Goal: Task Accomplishment & Management: Use online tool/utility

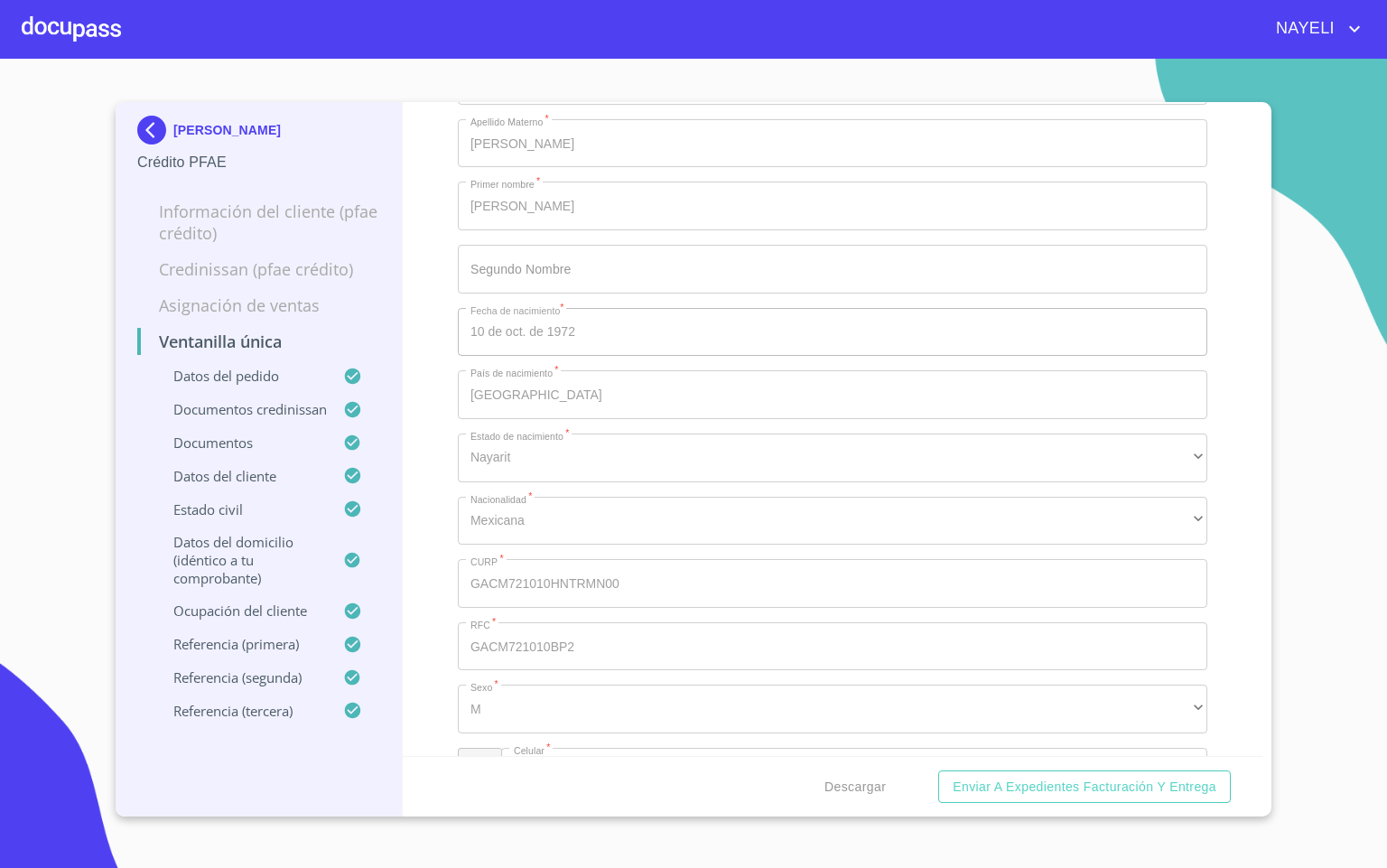
scroll to position [6098, 0]
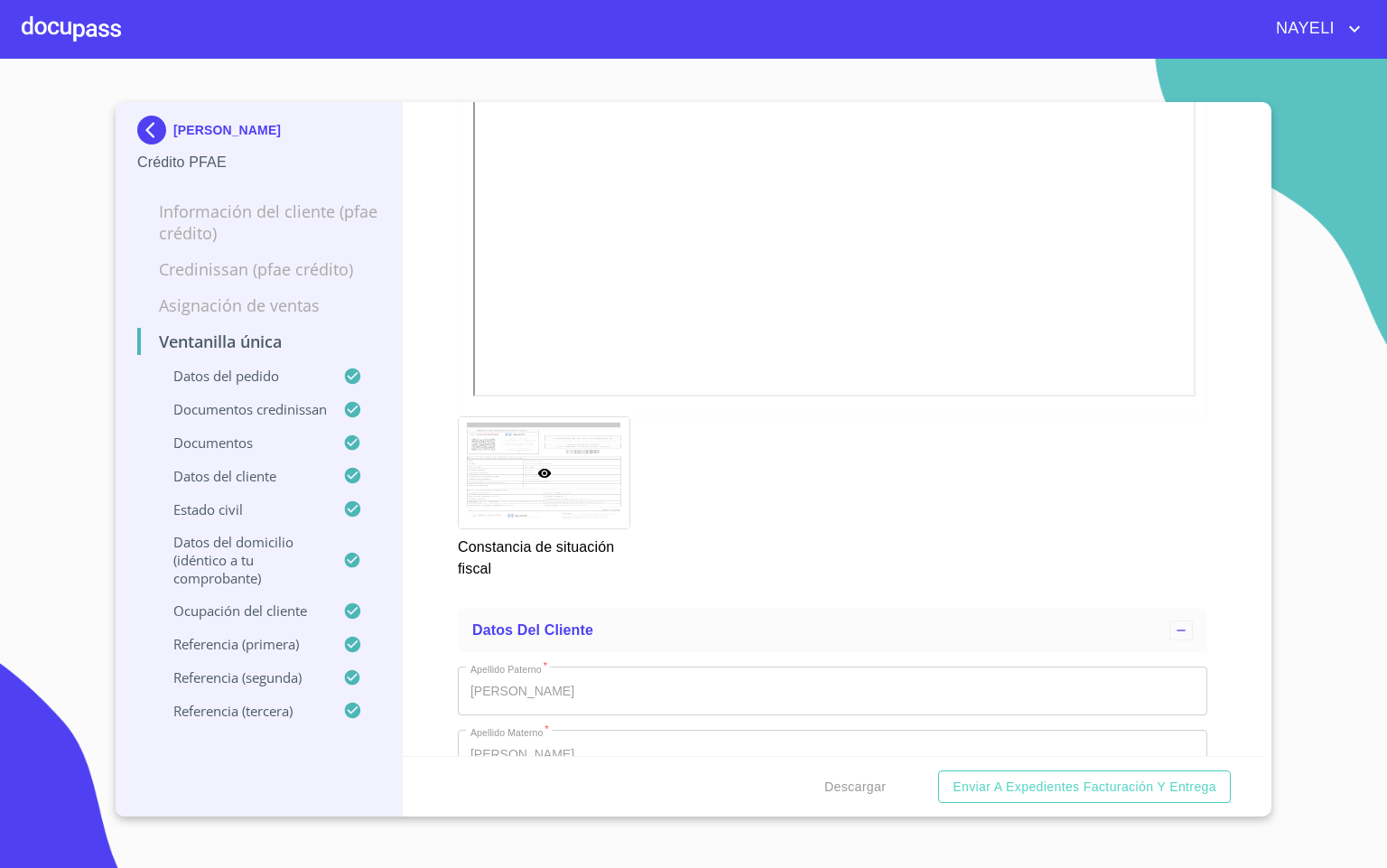
click at [63, 33] on div at bounding box center [71, 29] width 100 height 58
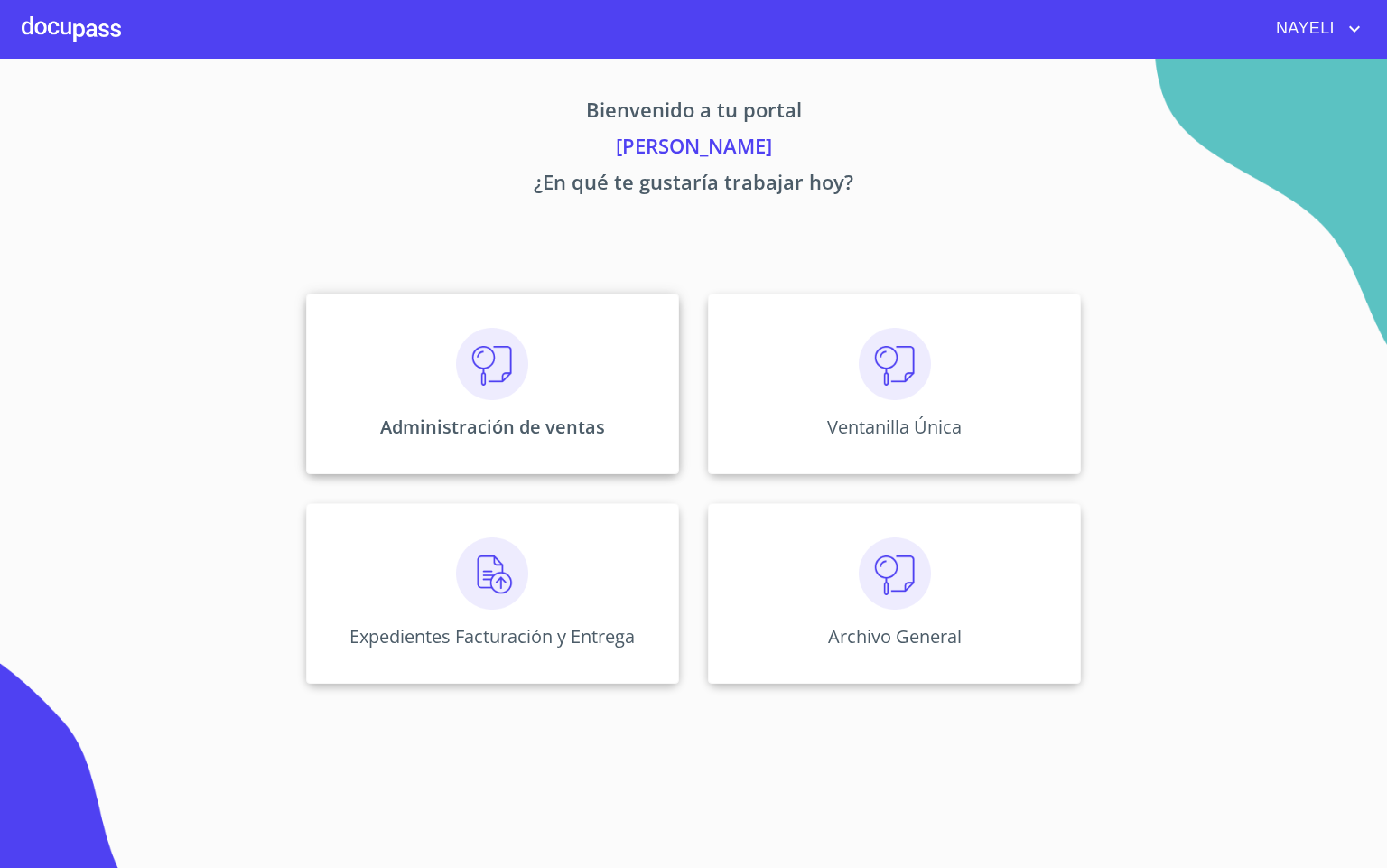
click at [531, 389] on div "Administración de ventas" at bounding box center [492, 384] width 373 height 181
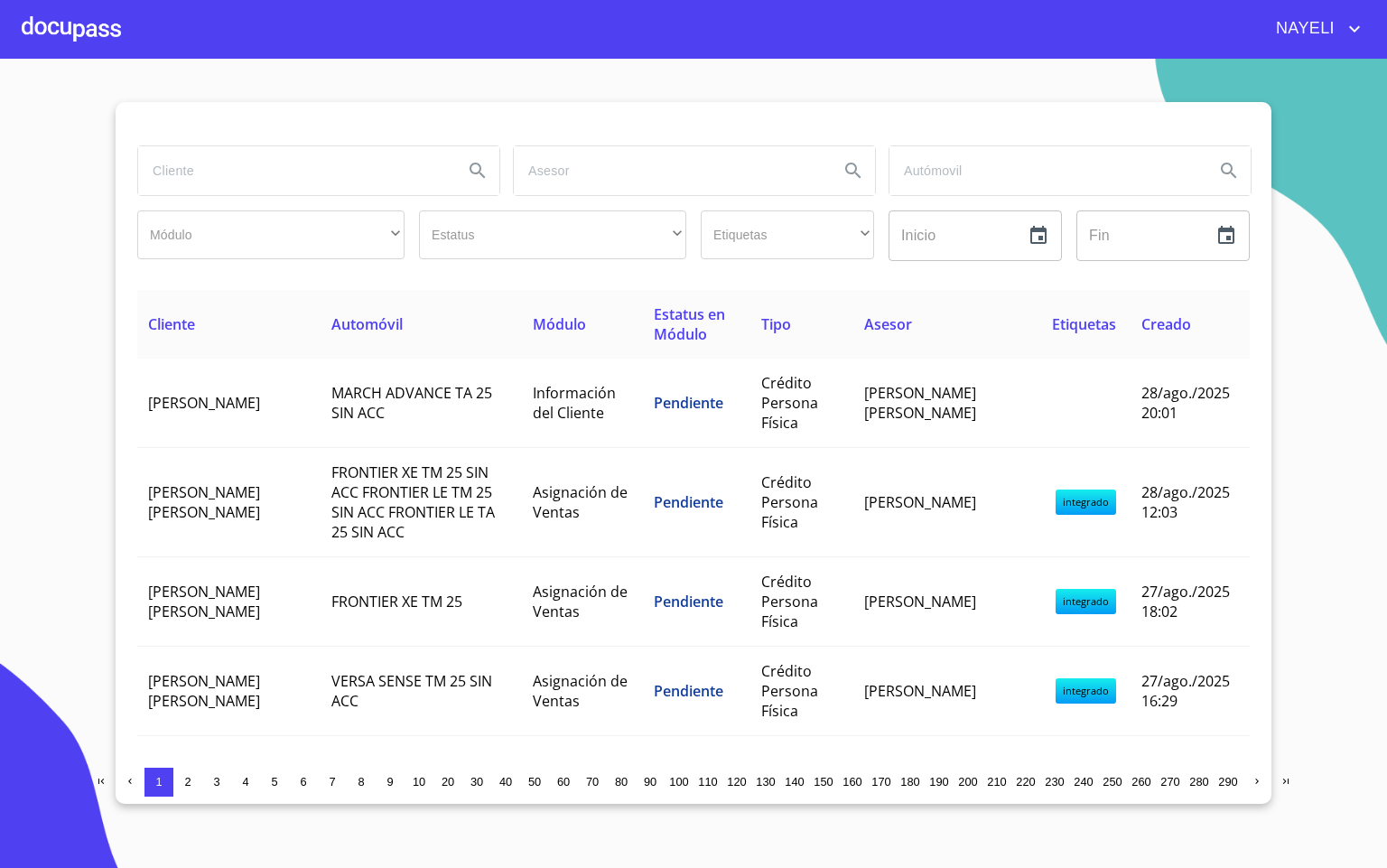
click at [315, 165] on input "search" at bounding box center [293, 170] width 311 height 48
type input "[PERSON_NAME]"
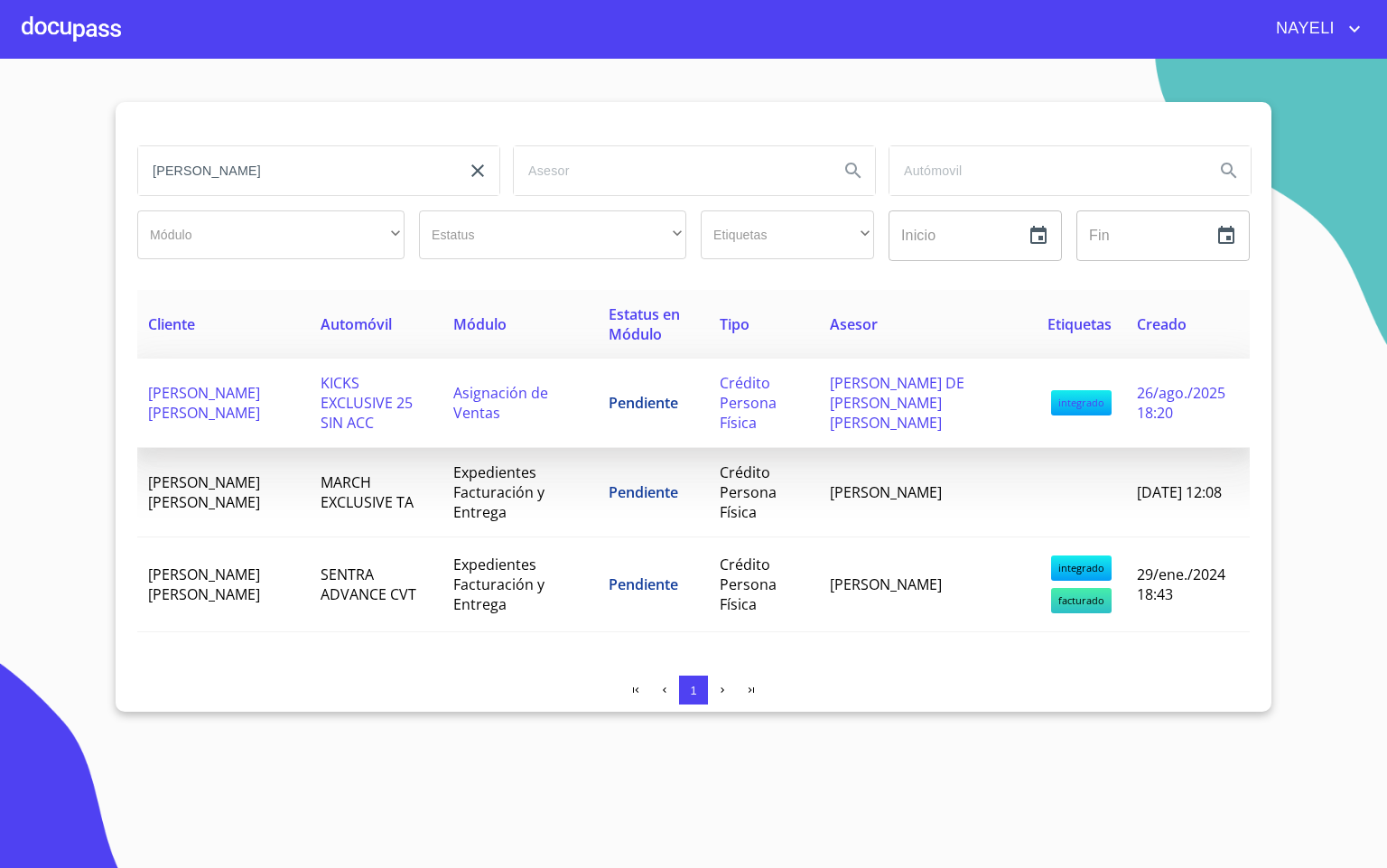
click at [322, 413] on td "KICKS EXCLUSIVE 25 SIN ACC" at bounding box center [376, 403] width 134 height 89
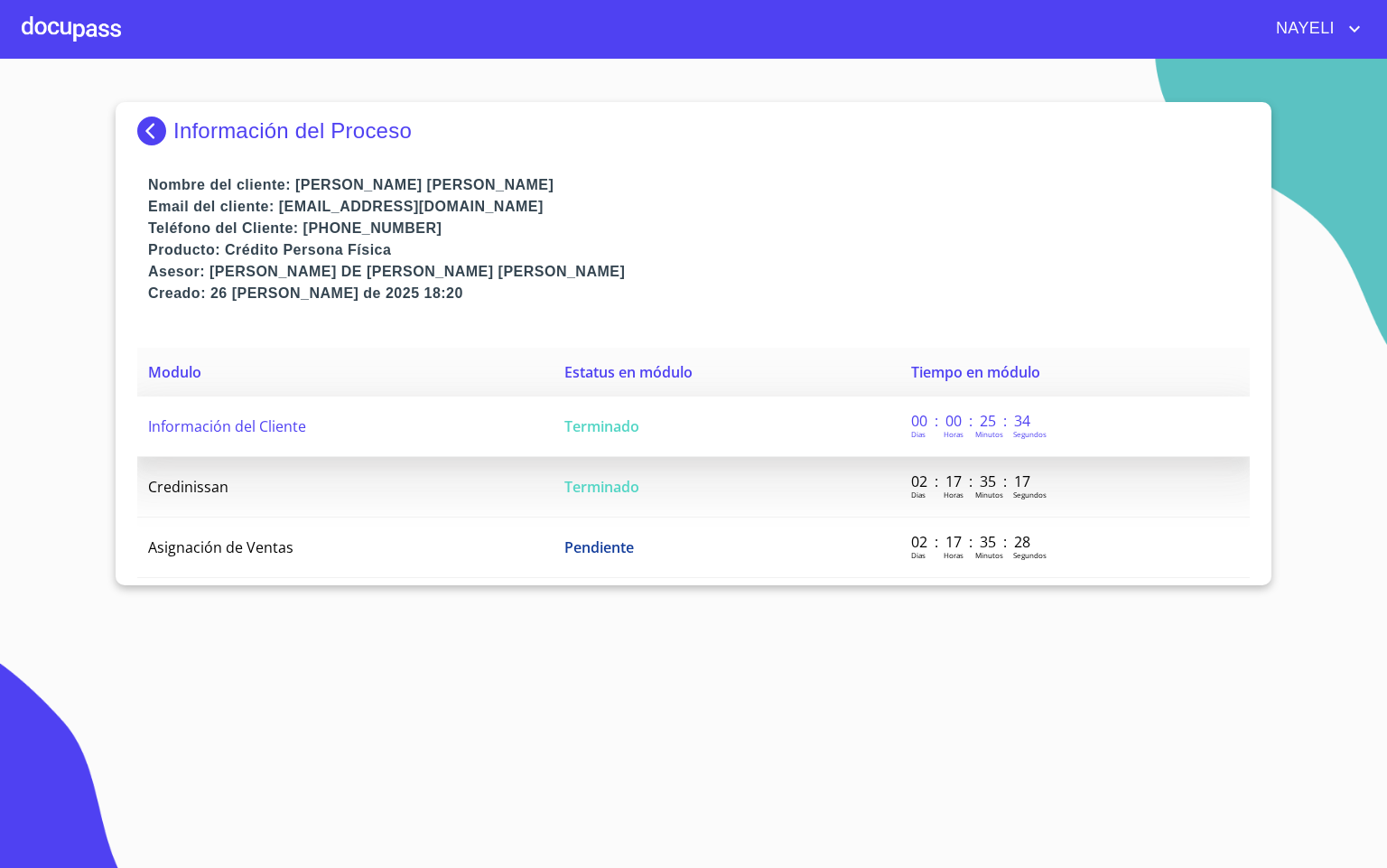
click at [329, 408] on td "Información del Cliente" at bounding box center [345, 427] width 416 height 61
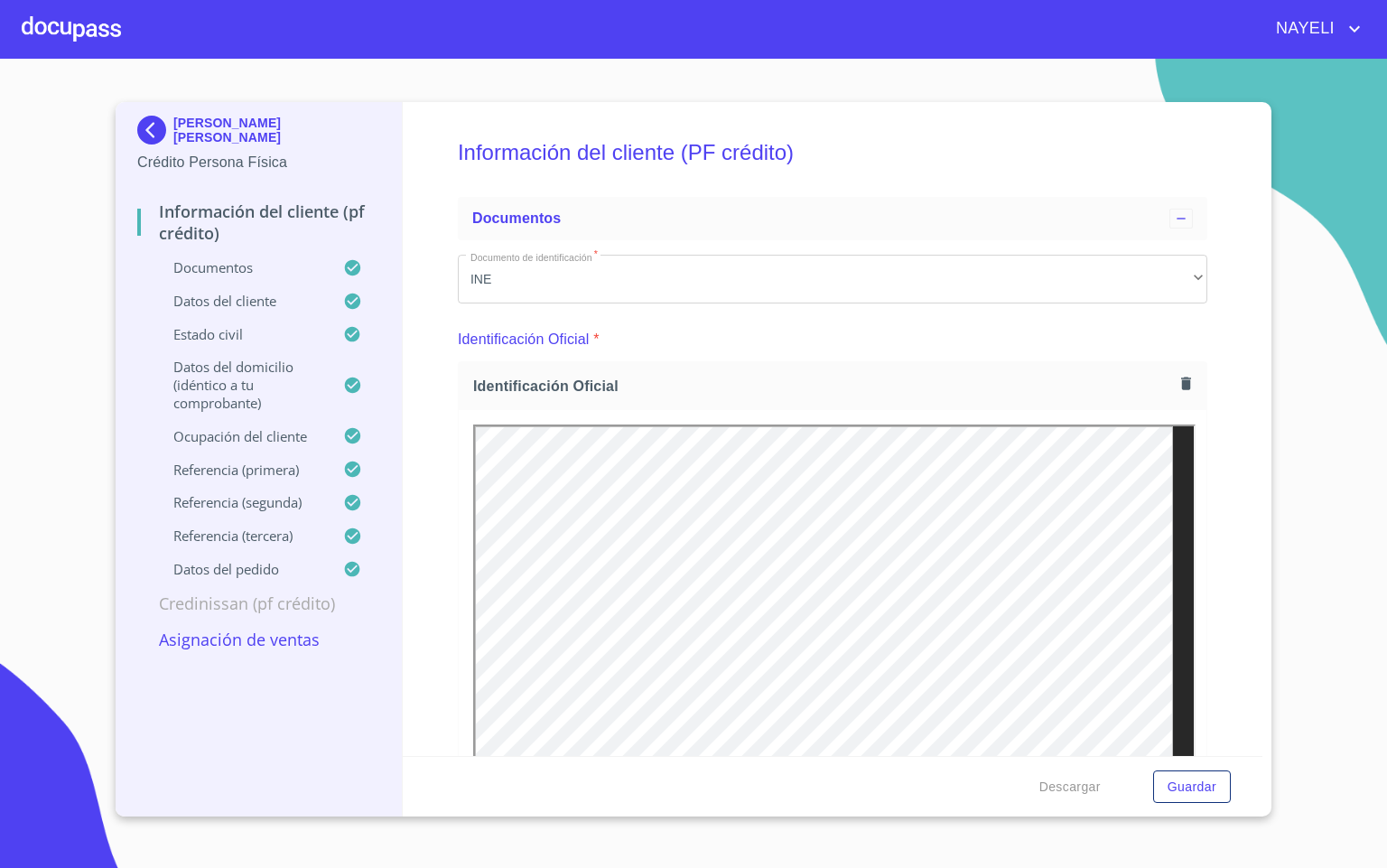
click at [1206, 464] on div "Información del cliente (PF crédito) Documentos Documento de identificación   *…" at bounding box center [834, 429] width 861 height 654
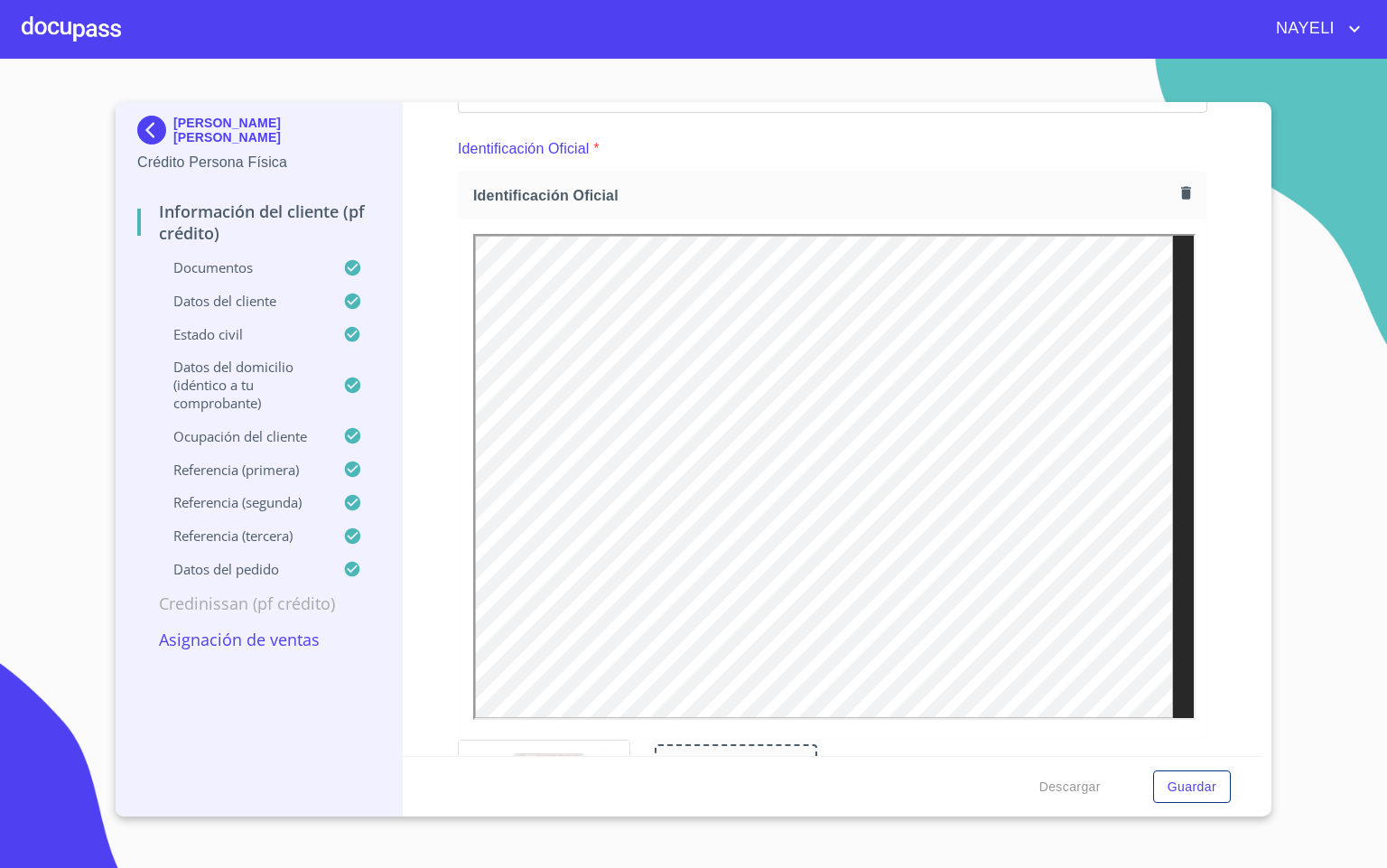
scroll to position [136, 0]
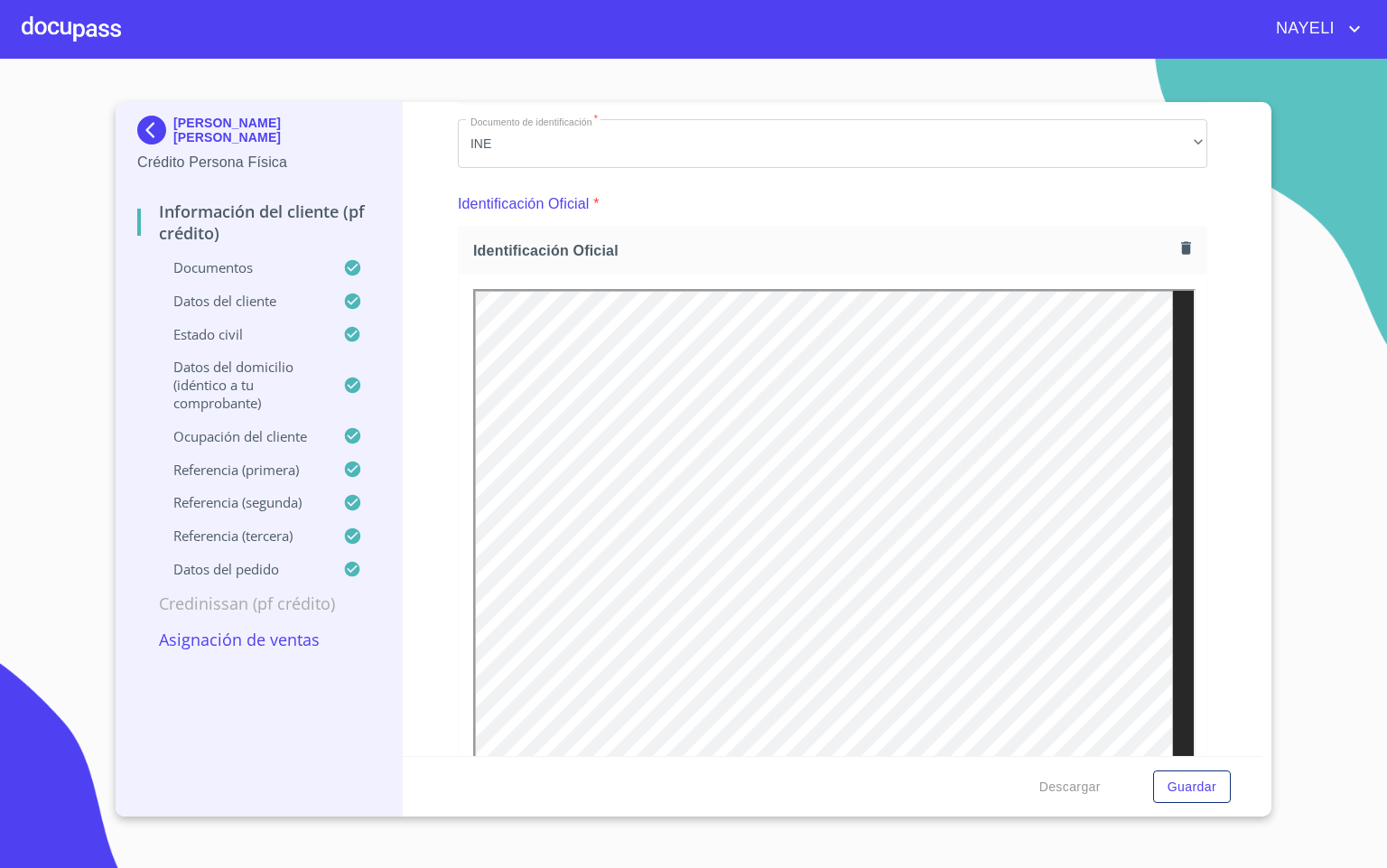
click at [1201, 564] on div "Información del cliente (PF crédito) Documentos Documento de identificación   *…" at bounding box center [834, 429] width 861 height 654
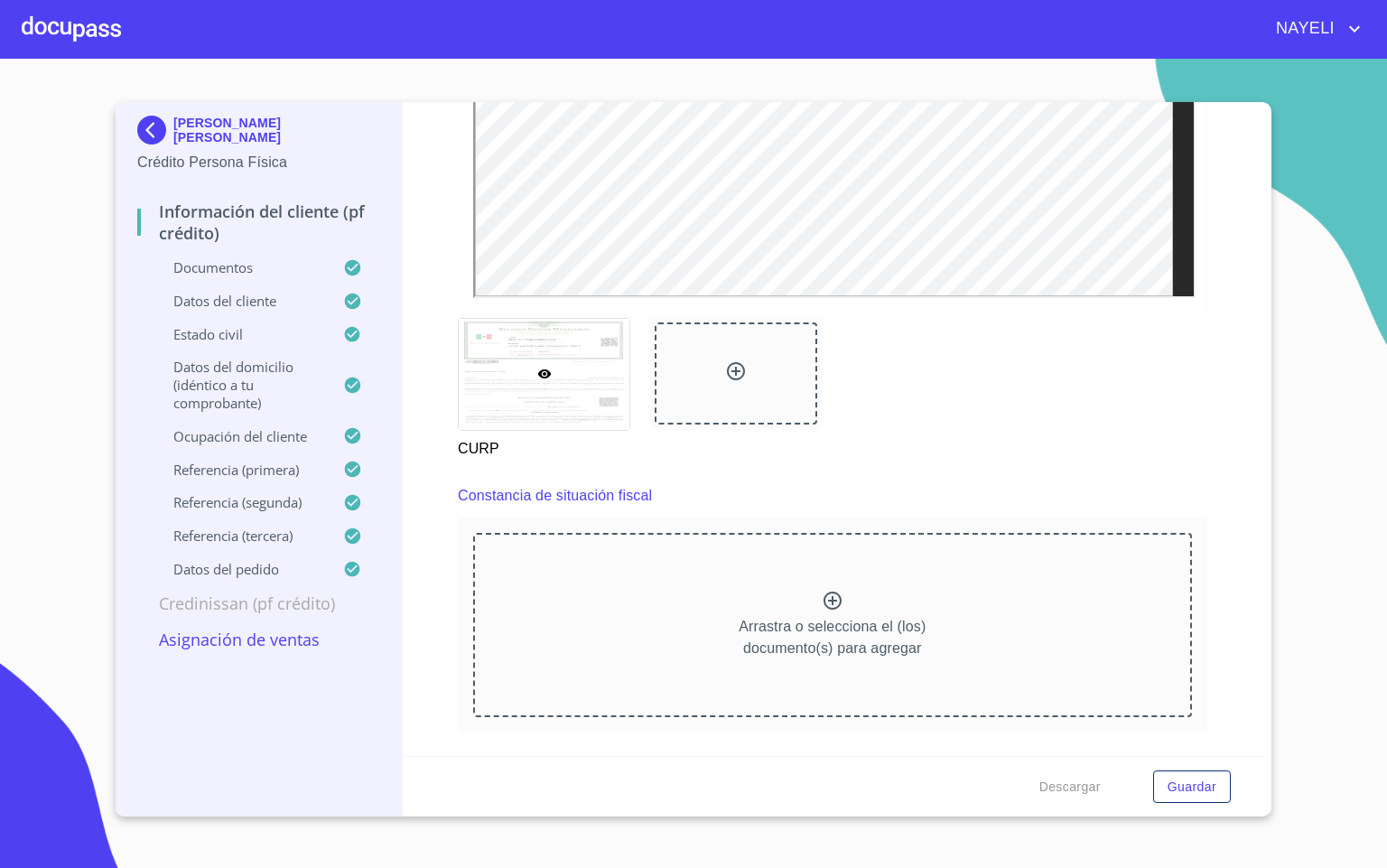
scroll to position [4878, 0]
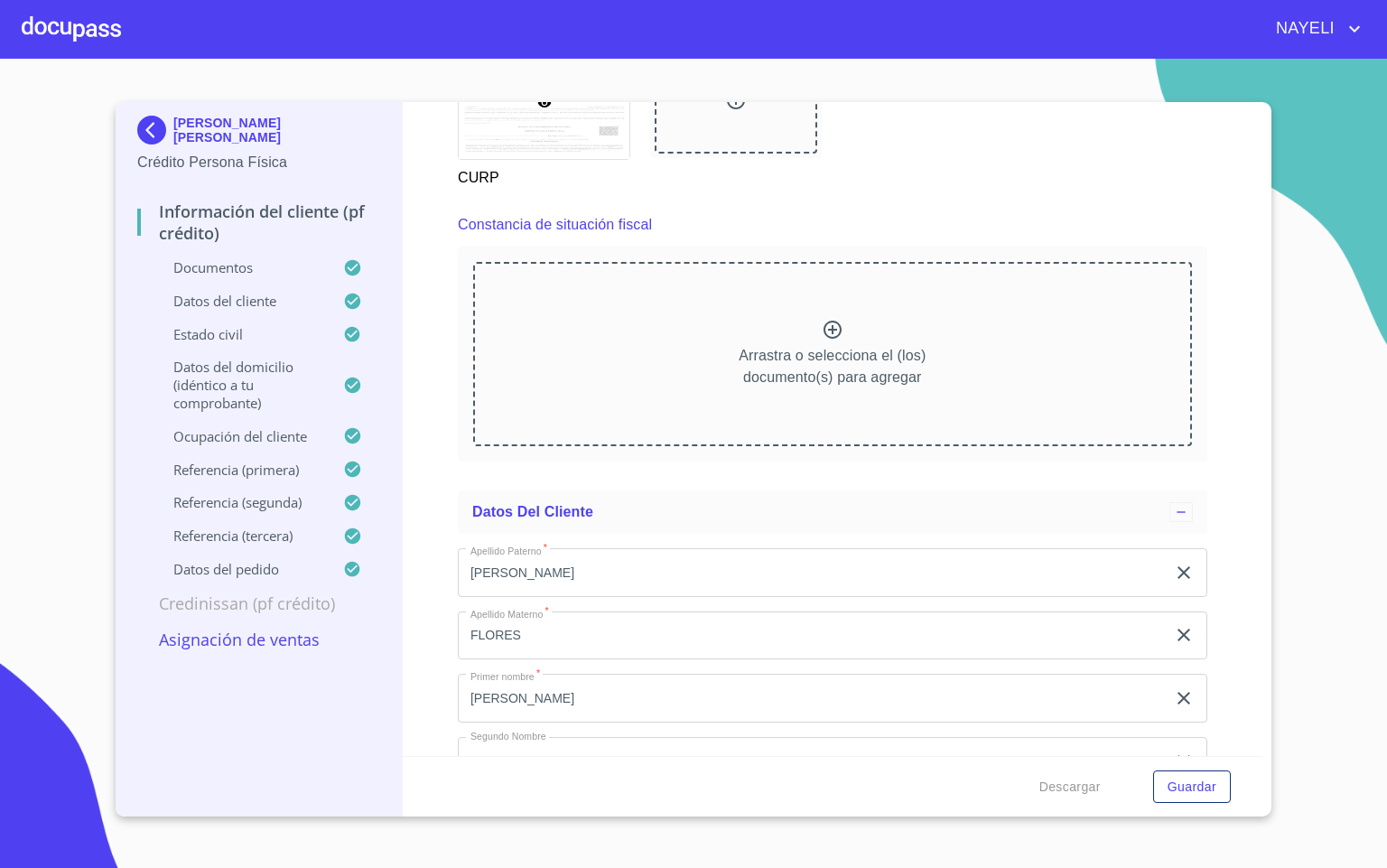
click at [152, 128] on img at bounding box center [155, 130] width 36 height 29
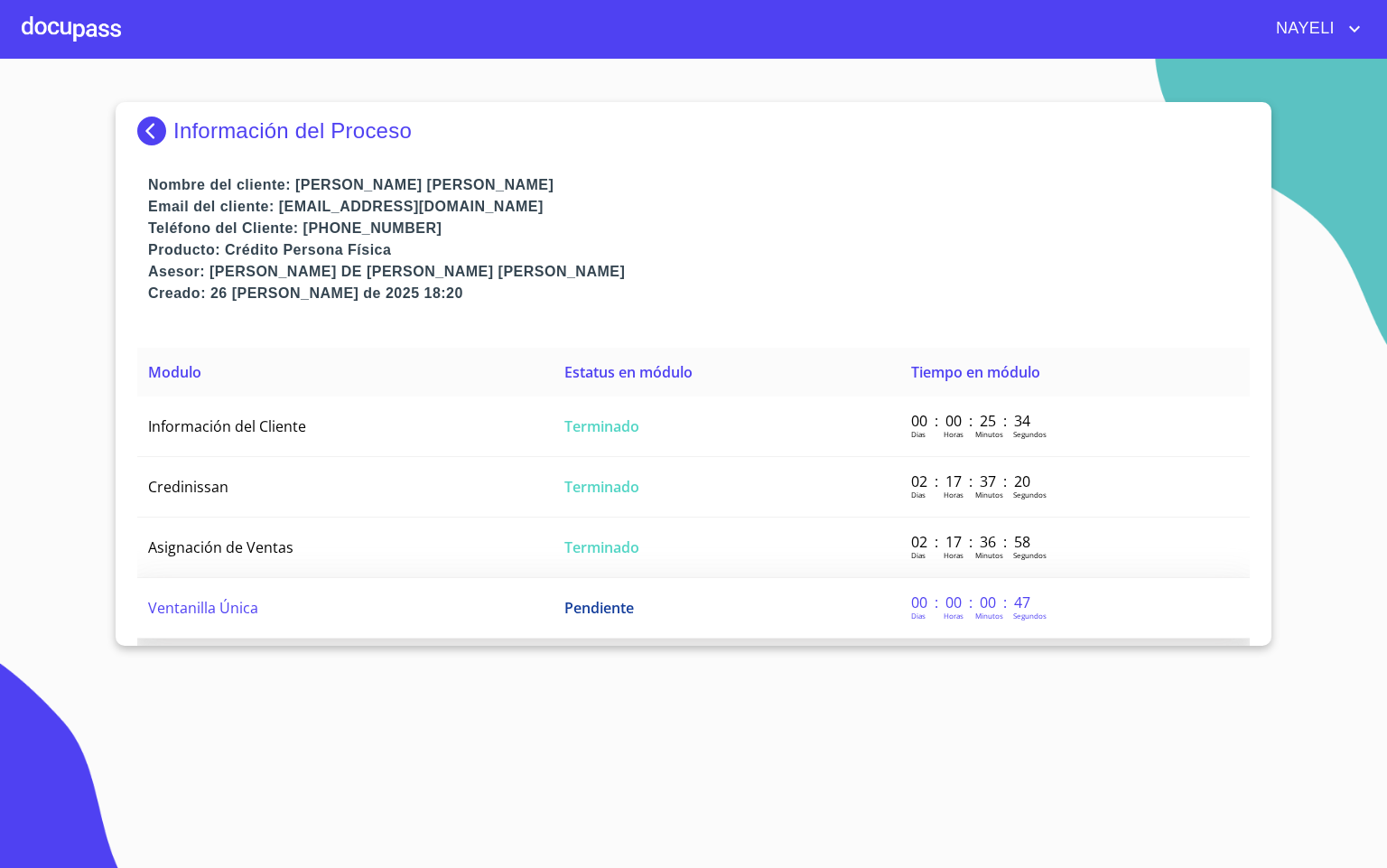
click at [565, 598] on span "Pendiente" at bounding box center [599, 608] width 69 height 20
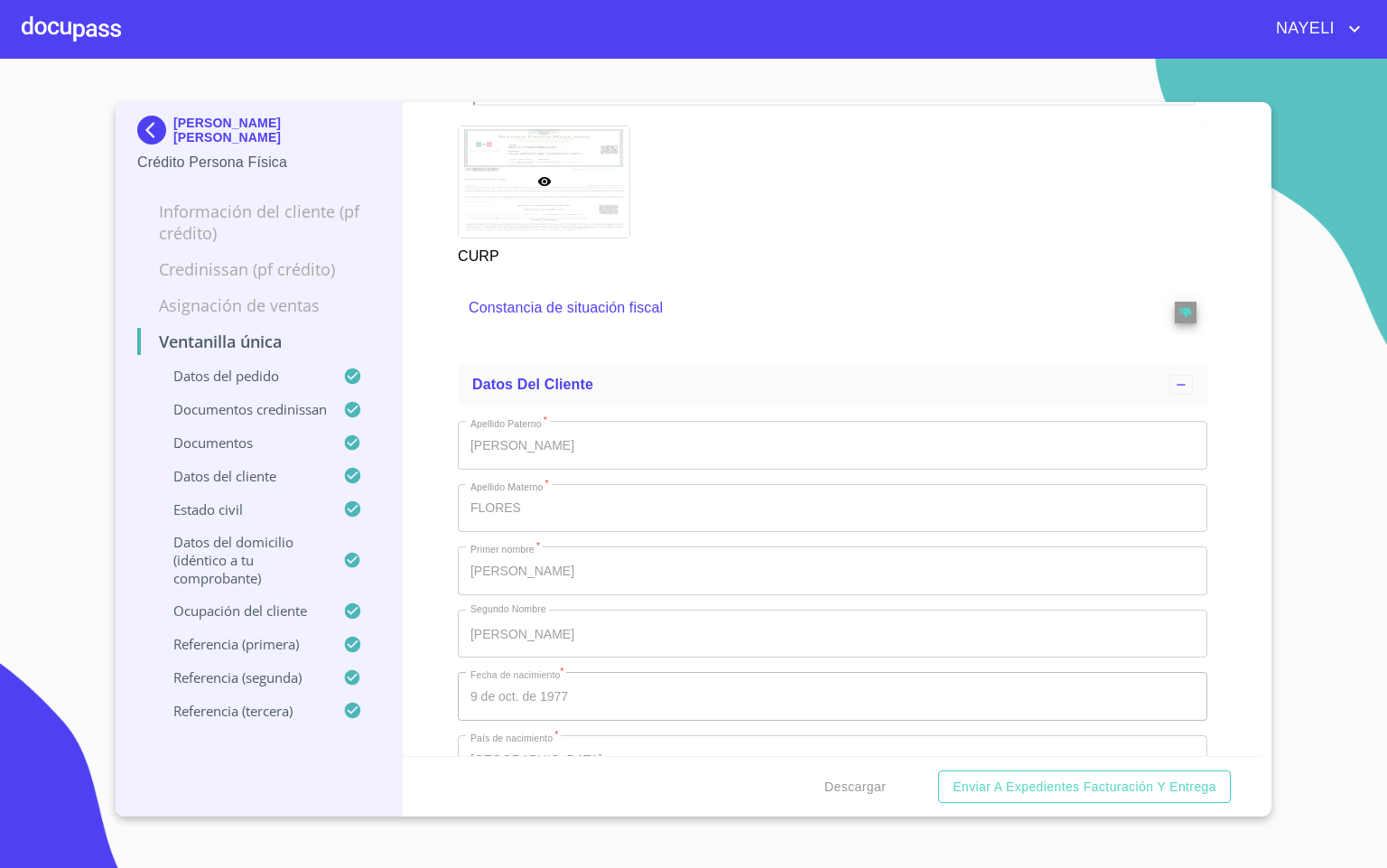
scroll to position [5583, 0]
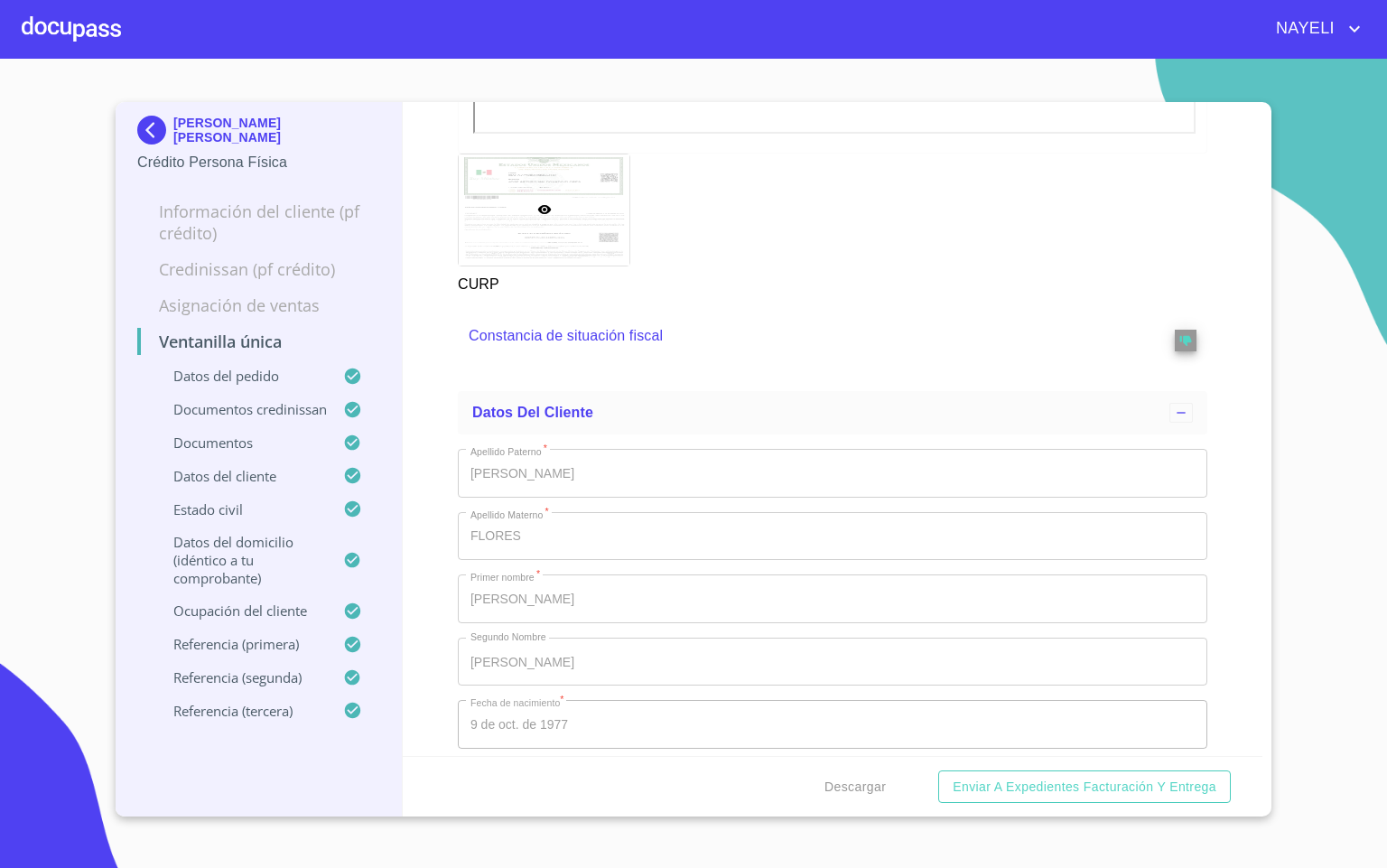
click at [1175, 352] on span at bounding box center [1185, 336] width 22 height 30
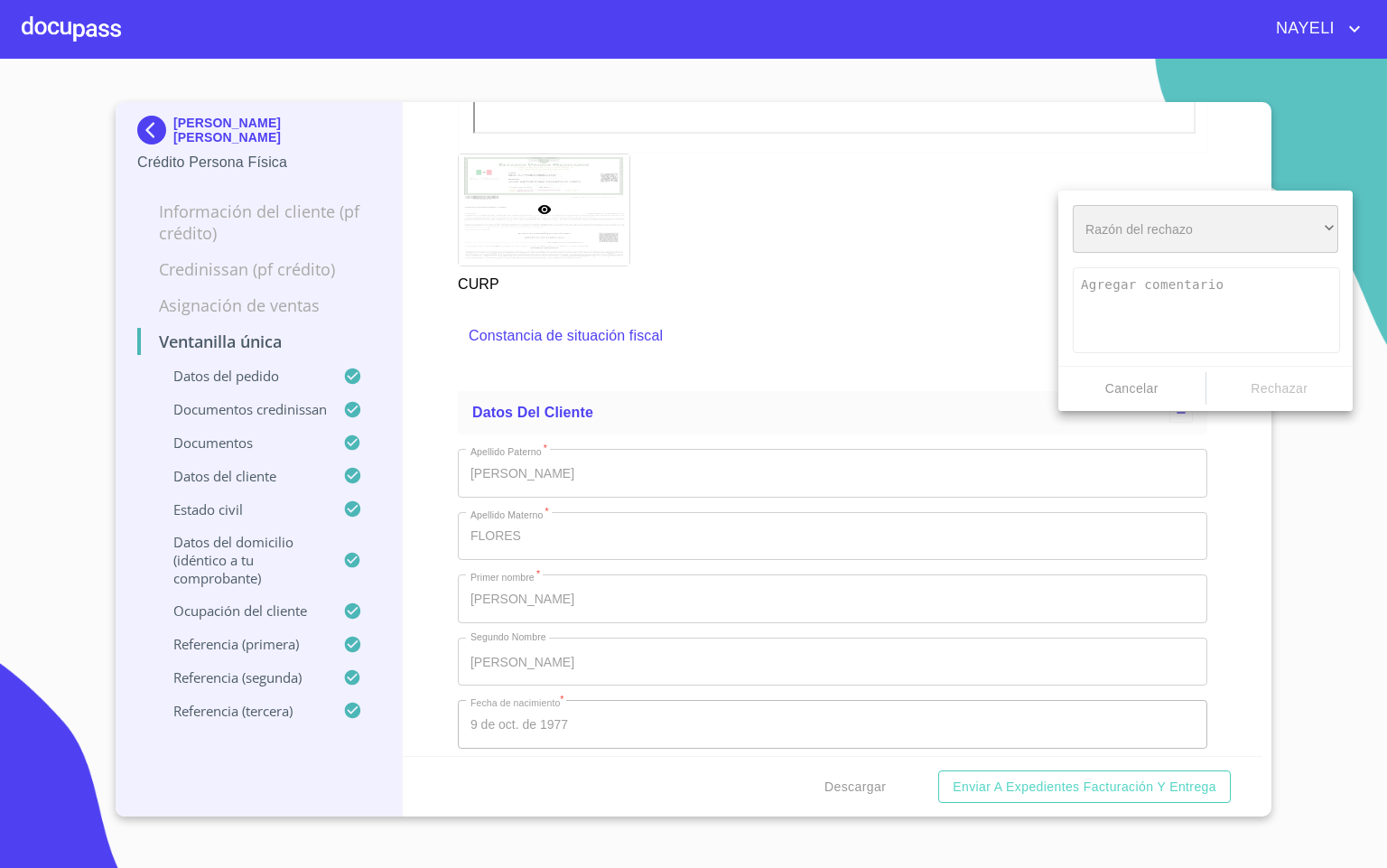
click at [1125, 242] on div "​" at bounding box center [1205, 229] width 265 height 48
click at [1220, 271] on li "Documento incompleto" at bounding box center [1205, 263] width 265 height 32
type textarea "Favor de enviar de nuevo documento completo incluyendo todas sus hojas, puede s…"
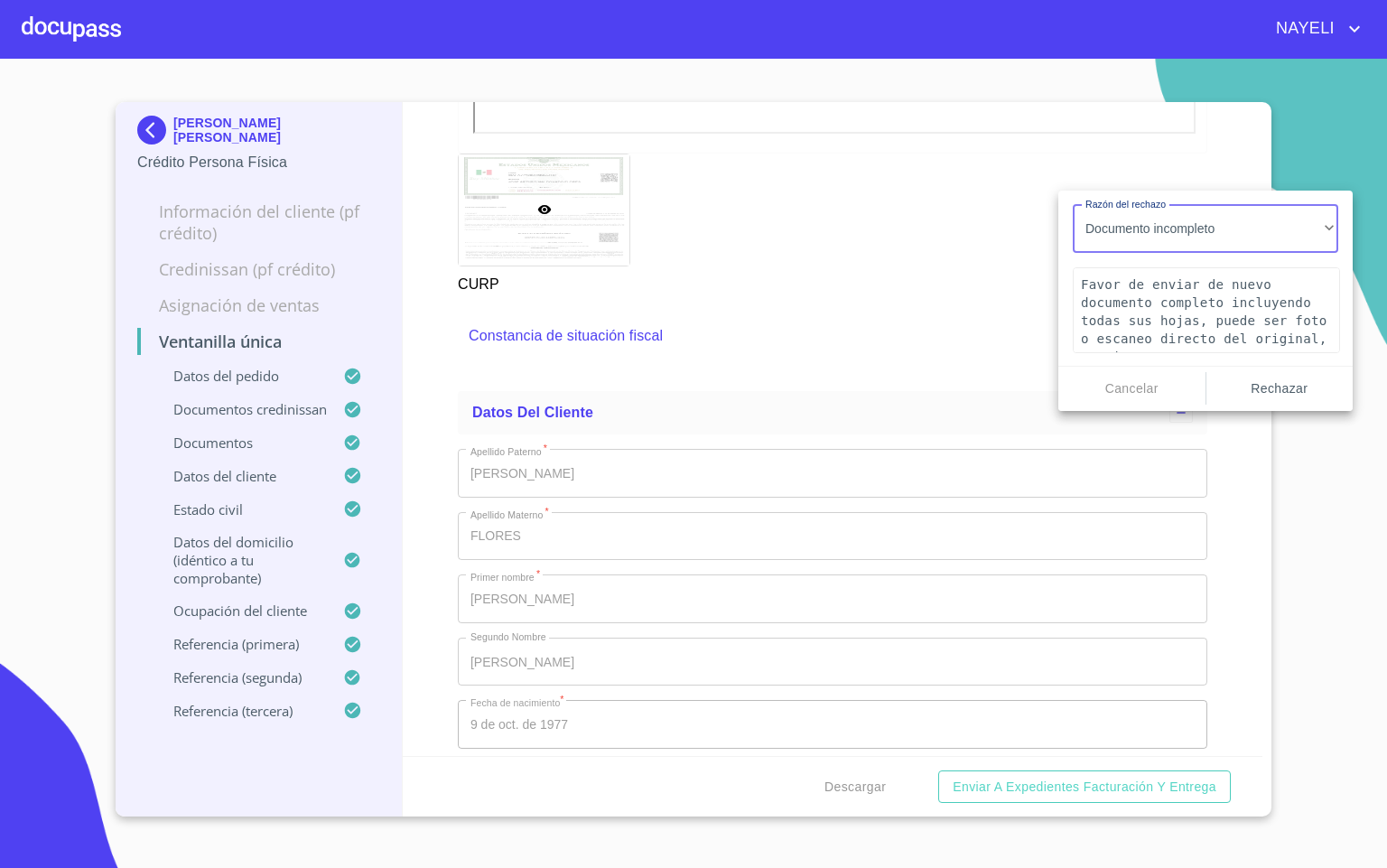
click at [1259, 390] on span "Rechazar" at bounding box center [1281, 389] width 133 height 23
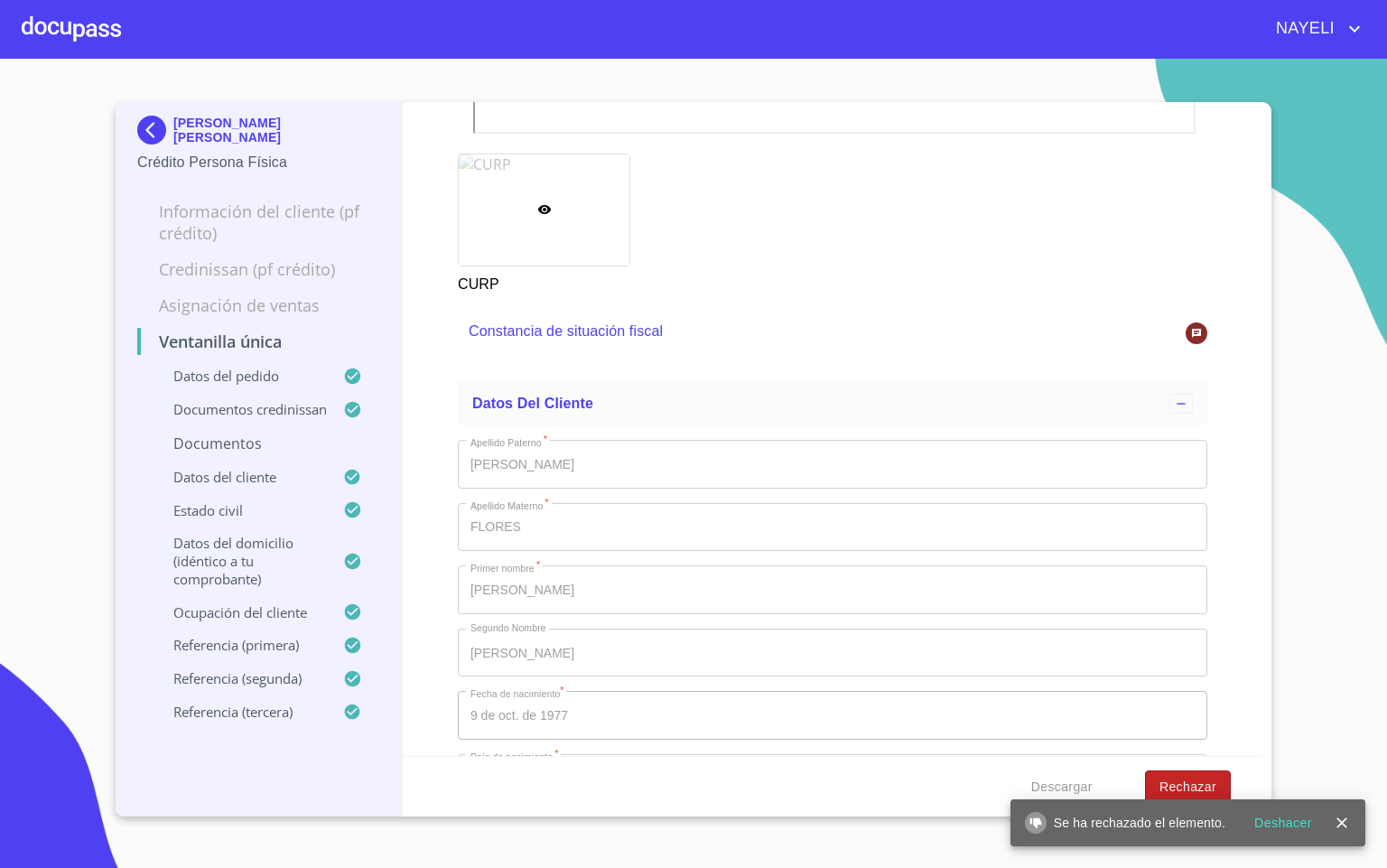
click at [1188, 795] on span "Rechazar" at bounding box center [1188, 787] width 57 height 23
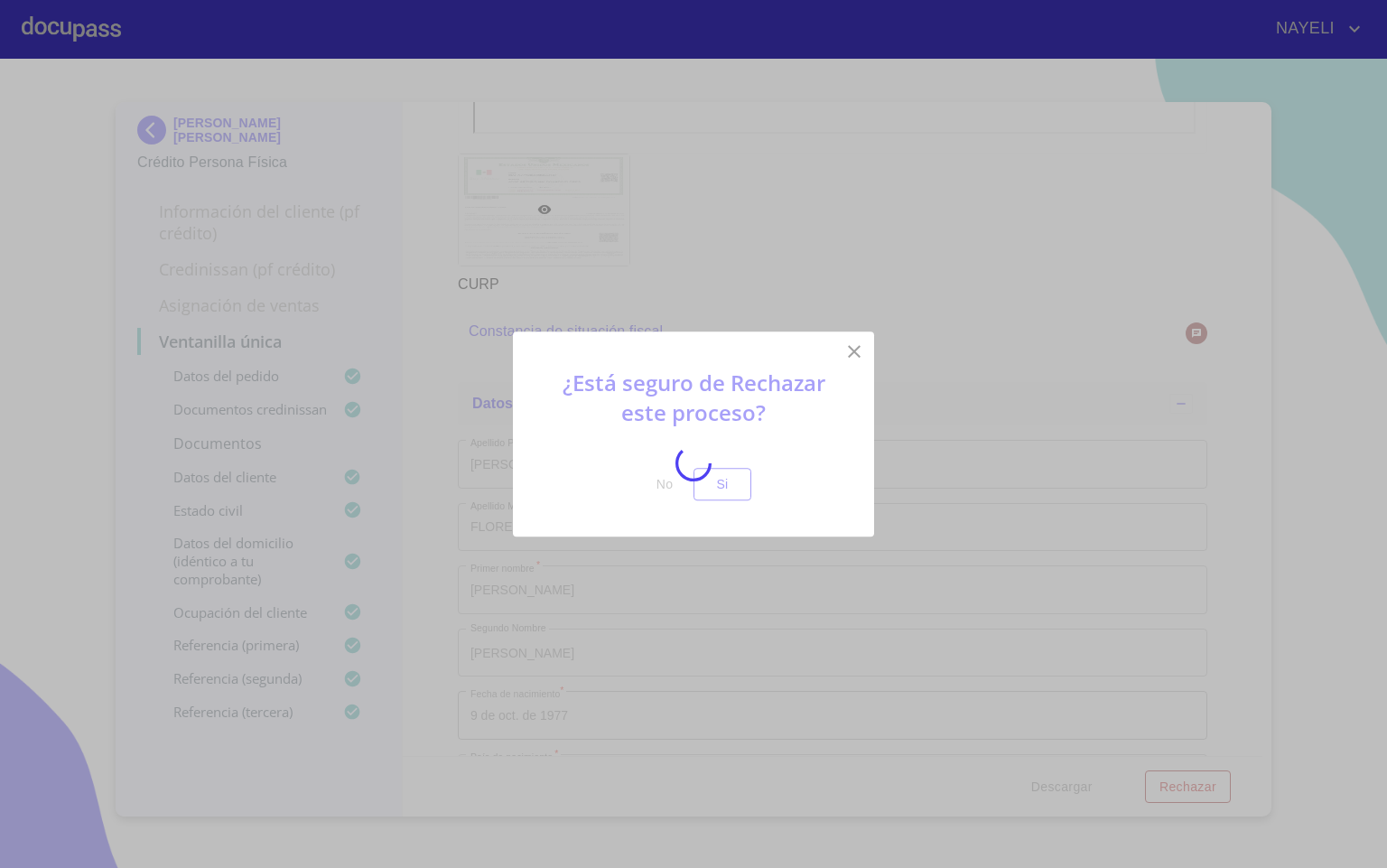
click at [1182, 784] on div at bounding box center [693, 463] width 1387 height 809
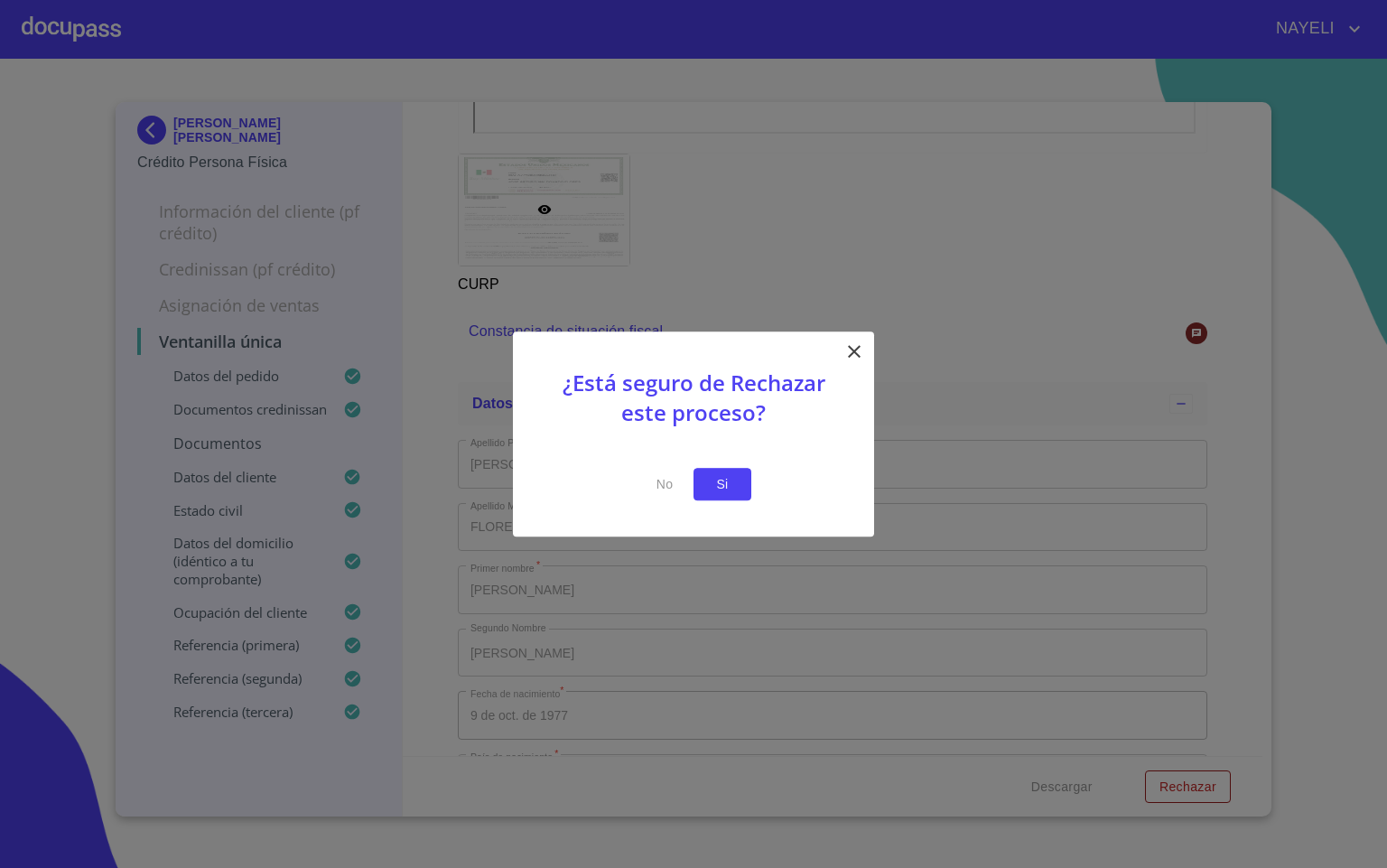
click at [726, 499] on button "Si" at bounding box center [722, 484] width 58 height 33
